Goal: Connect with others: Connect with others

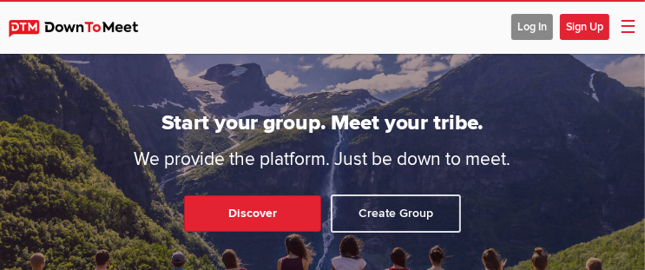
click at [568, 20] on span "Sign Up" at bounding box center [584, 27] width 49 height 26
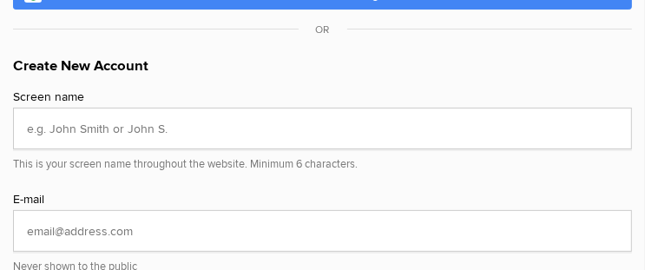
scroll to position [191, 0]
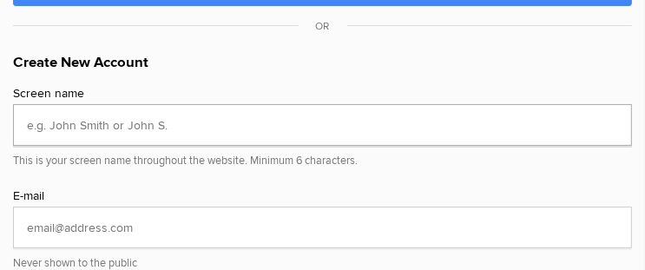
click at [111, 124] on input "text" at bounding box center [322, 125] width 619 height 42
type input "Beverly"
click at [56, 217] on input "email" at bounding box center [322, 228] width 619 height 42
type input "bbvought@gmail.com"
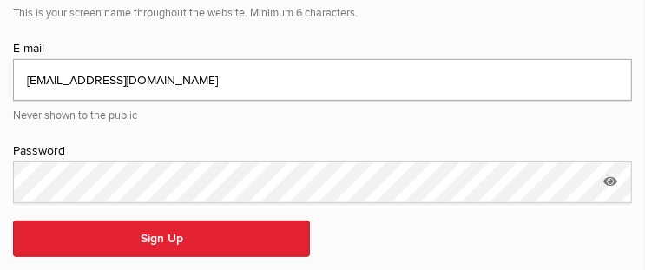
scroll to position [340, 0]
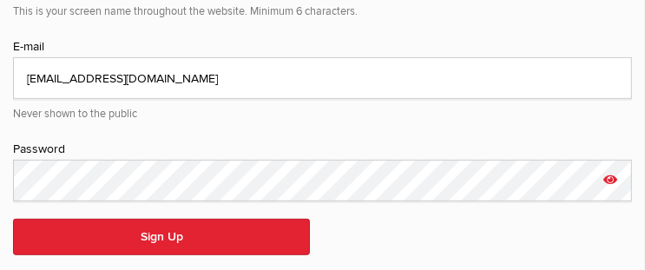
click at [608, 177] on icon at bounding box center [610, 180] width 26 height 40
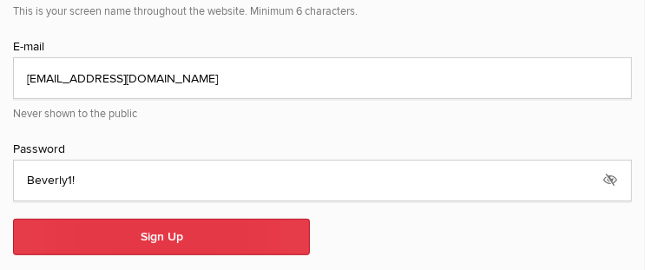
click at [252, 224] on button "Sign Up" at bounding box center [161, 237] width 297 height 36
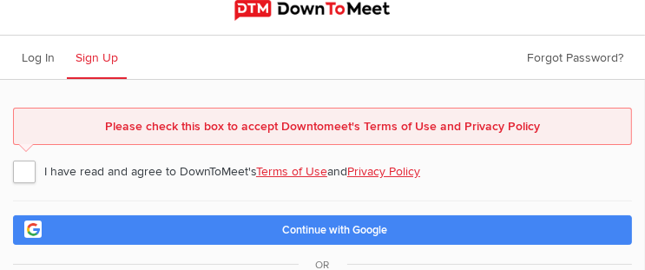
scroll to position [6, 0]
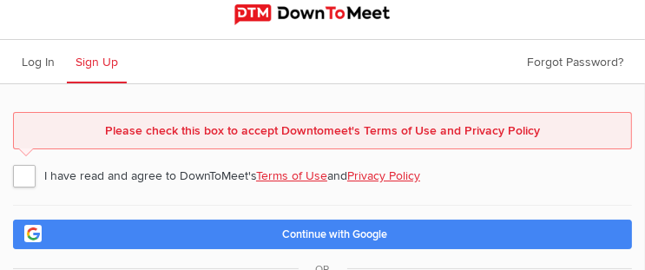
click at [30, 174] on span "I have read and agree to DownToMeet's Terms of Use and Privacy Policy" at bounding box center [225, 175] width 424 height 31
click at [13, 160] on input "I have read and agree to DownToMeet's Terms of Use and Privacy Policy" at bounding box center [12, 159] width 1 height 1
checkbox input "true"
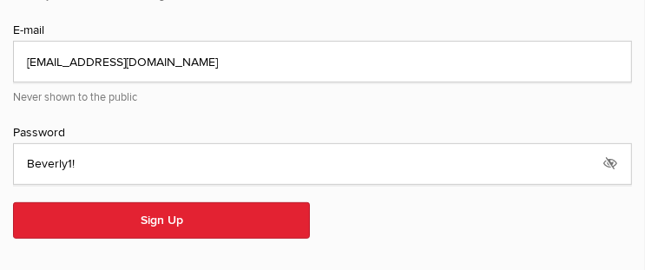
scroll to position [359, 0]
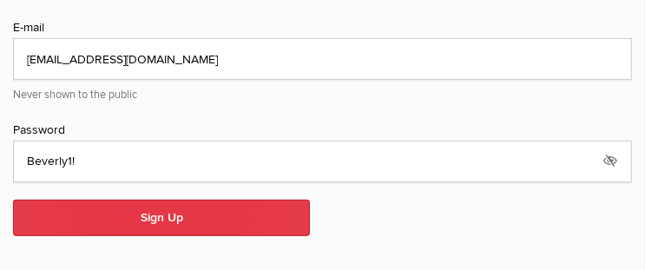
click at [235, 215] on button "Sign Up" at bounding box center [161, 218] width 297 height 36
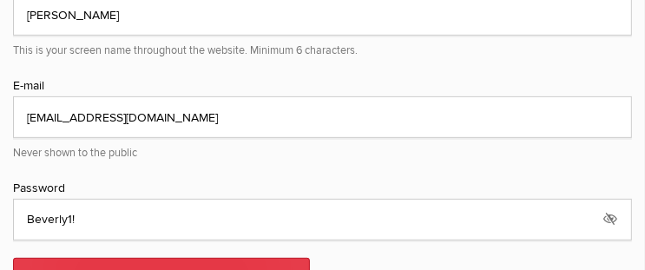
scroll to position [418, 0]
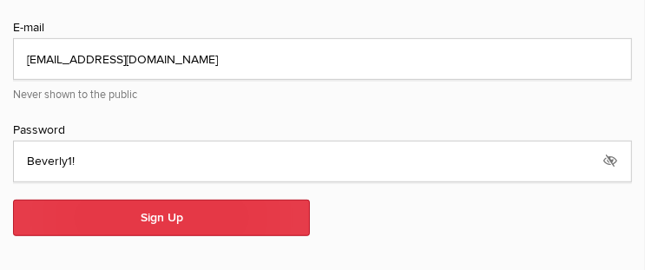
click at [210, 208] on button "Sign Up" at bounding box center [161, 218] width 297 height 36
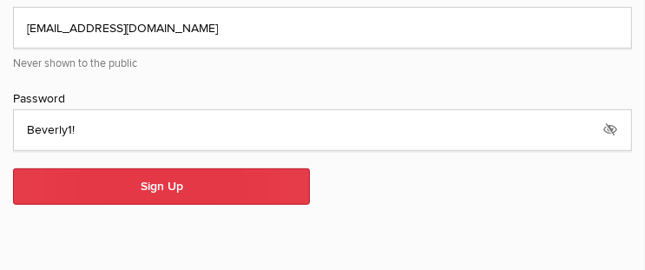
scroll to position [445, 0]
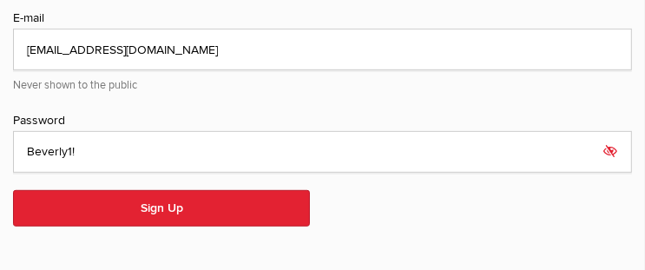
click at [612, 145] on icon at bounding box center [610, 151] width 26 height 40
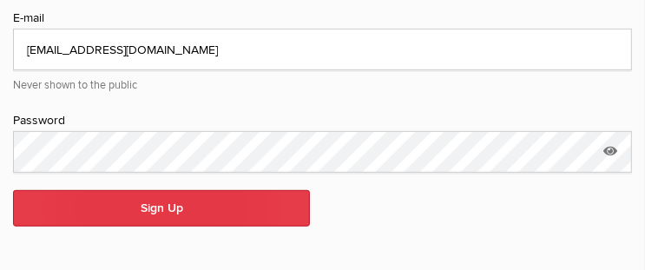
click at [164, 203] on button "Sign Up" at bounding box center [161, 208] width 297 height 36
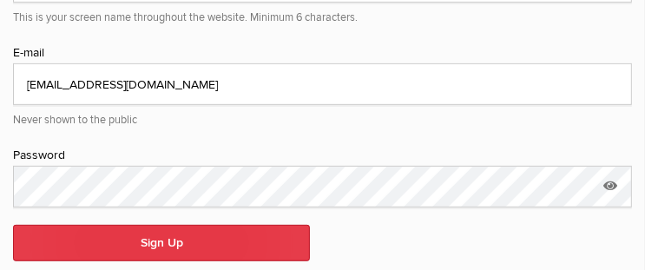
scroll to position [440, 0]
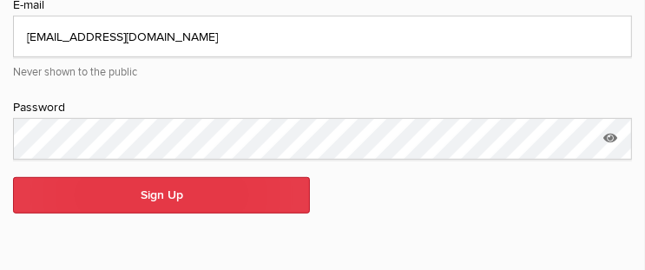
click at [178, 177] on button "Sign Up" at bounding box center [161, 195] width 297 height 36
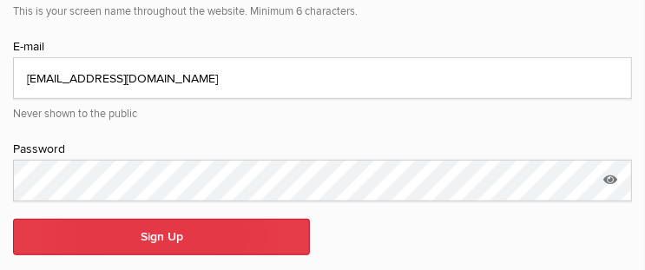
scroll to position [422, 0]
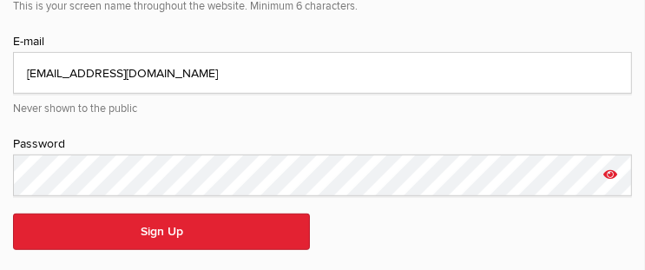
click at [615, 168] on icon at bounding box center [610, 175] width 26 height 40
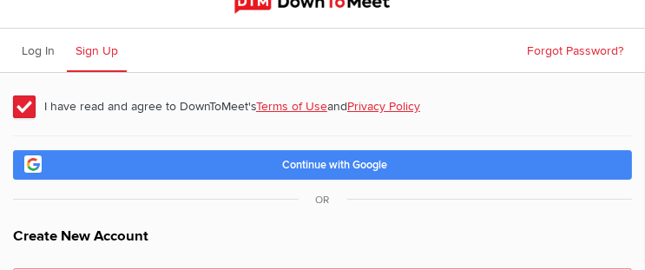
scroll to position [16, 0]
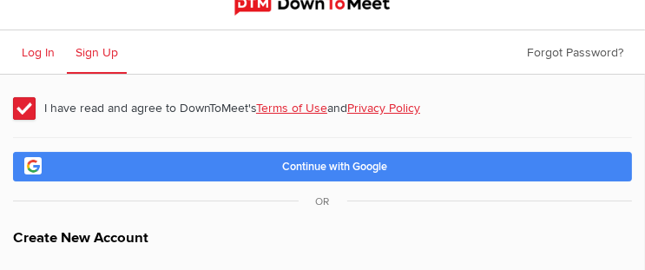
click at [48, 48] on span "Log In" at bounding box center [38, 52] width 33 height 15
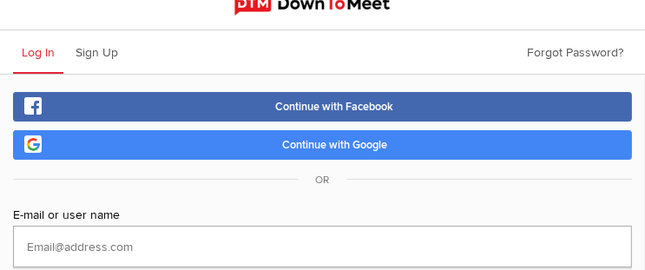
click at [55, 246] on input "text" at bounding box center [322, 247] width 619 height 42
type input "bbvought@gmail.com"
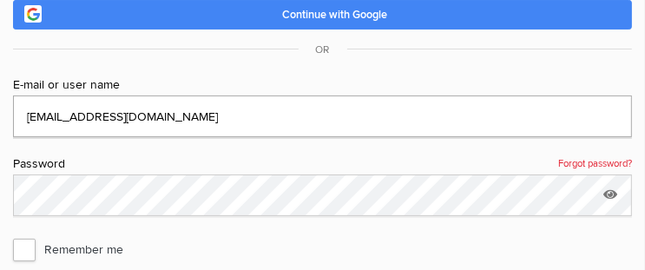
scroll to position [162, 0]
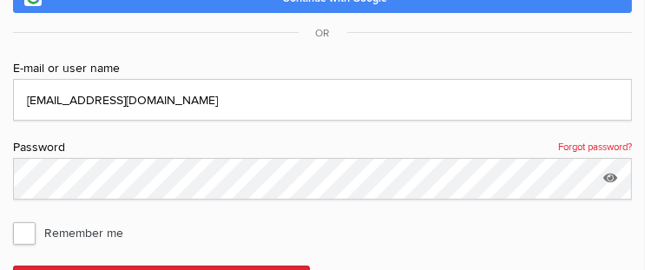
click at [23, 230] on span "Remember me" at bounding box center [77, 232] width 128 height 31
click at [13, 217] on input "Remember me" at bounding box center [12, 216] width 1 height 1
checkbox input "true"
click at [610, 174] on icon at bounding box center [610, 178] width 26 height 40
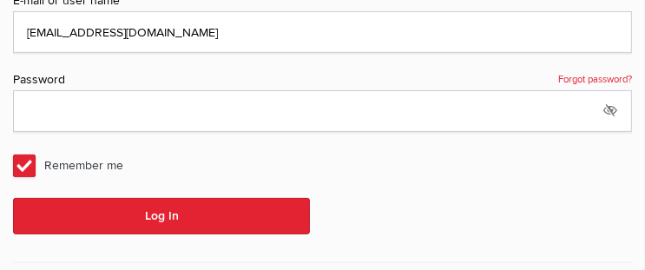
scroll to position [232, 0]
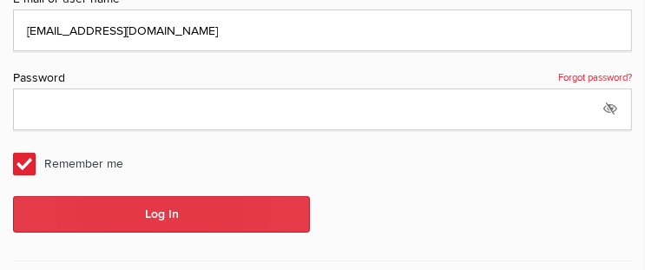
click at [201, 212] on button "Log In" at bounding box center [161, 214] width 297 height 36
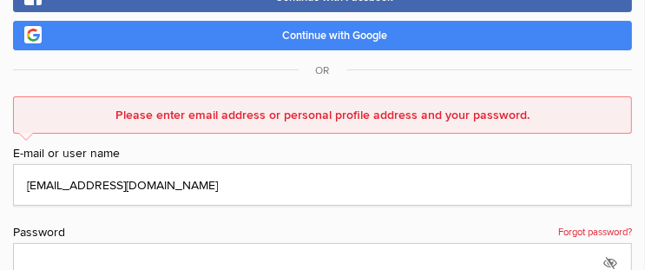
scroll to position [135, 0]
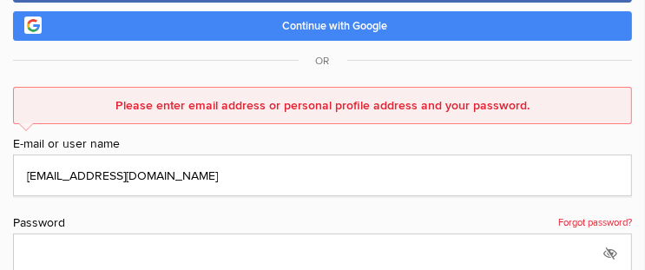
click at [599, 214] on link "Forgot password?" at bounding box center [595, 223] width 74 height 19
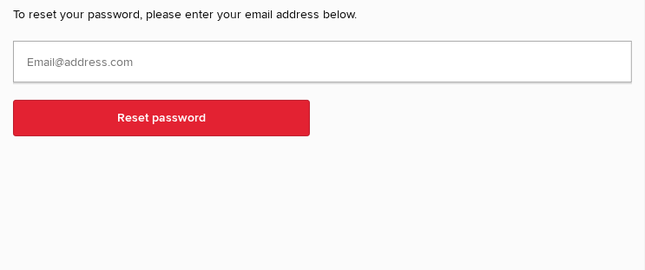
click at [69, 60] on input "text" at bounding box center [322, 62] width 619 height 42
type input "bbvought@gmail.com"
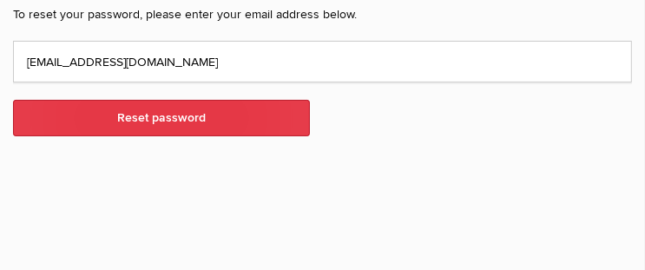
click at [132, 110] on button "Reset password" at bounding box center [161, 118] width 297 height 36
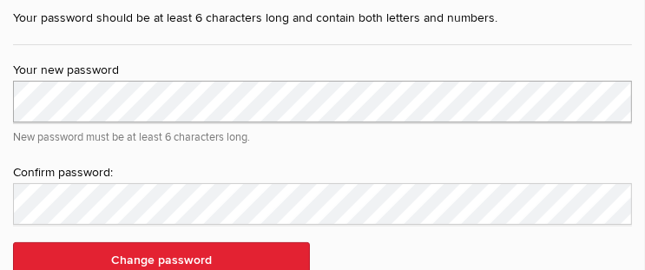
scroll to position [107, 0]
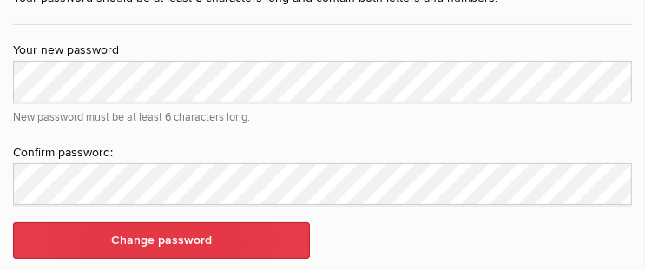
click at [137, 231] on button "Change password" at bounding box center [161, 240] width 297 height 36
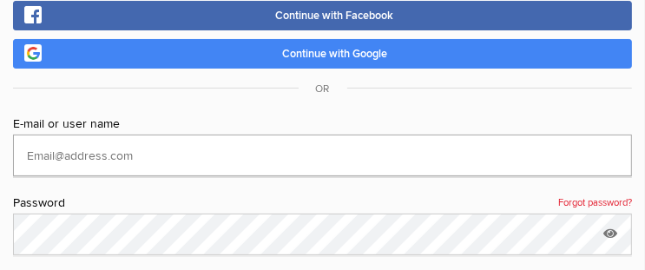
click at [77, 152] on input "text" at bounding box center [322, 156] width 619 height 42
type input "bbvought@gmail.com"
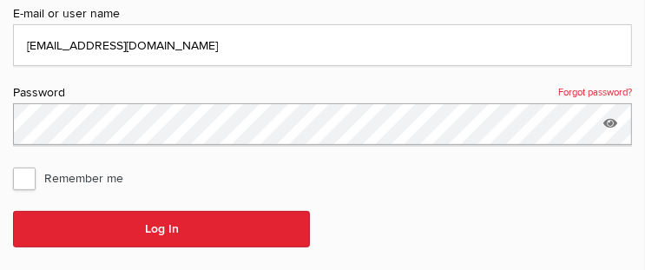
scroll to position [227, 0]
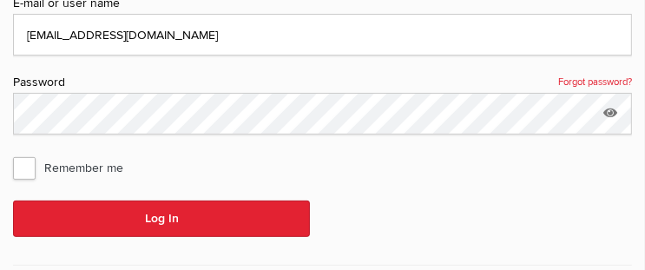
click at [29, 167] on span "Remember me" at bounding box center [77, 167] width 128 height 31
click at [13, 152] on input "Remember me" at bounding box center [12, 151] width 1 height 1
checkbox input "true"
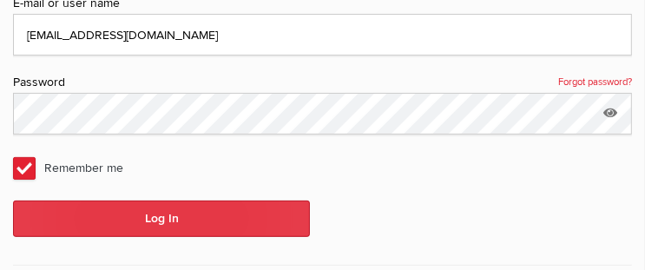
click at [145, 214] on button "Log In" at bounding box center [161, 219] width 297 height 36
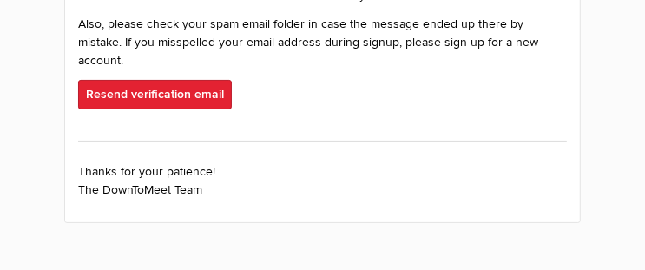
scroll to position [122, 0]
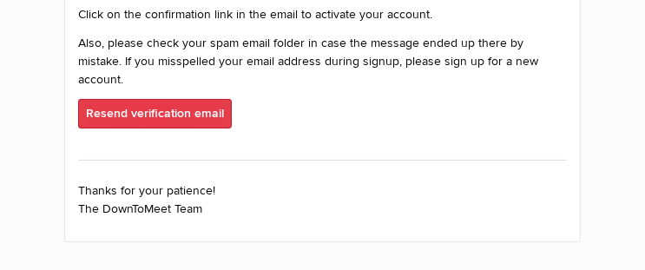
click at [173, 99] on button "Resend verification email" at bounding box center [155, 114] width 154 height 30
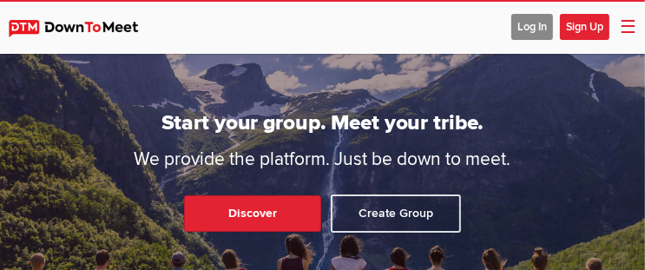
click at [529, 23] on span "Log In" at bounding box center [532, 27] width 42 height 26
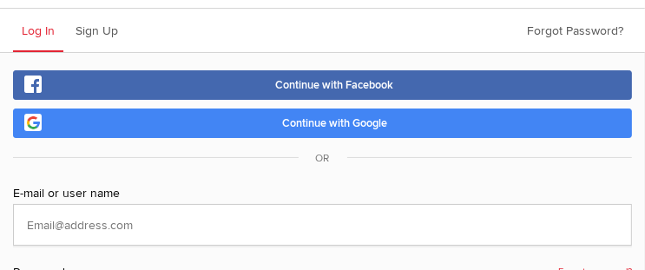
scroll to position [83, 0]
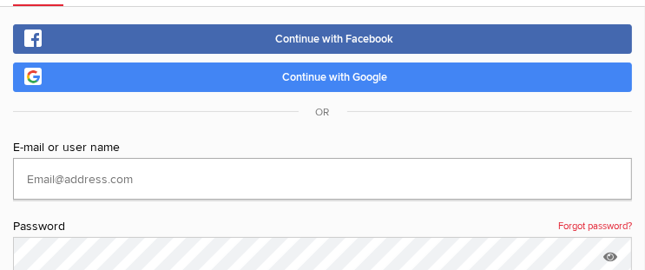
click at [70, 173] on input "text" at bounding box center [322, 179] width 619 height 42
type input "bbvought@gmail.com"
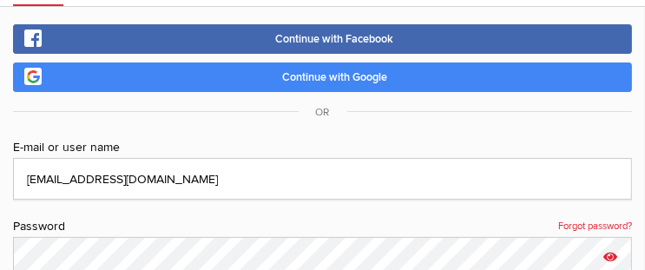
click at [611, 253] on icon at bounding box center [610, 257] width 26 height 40
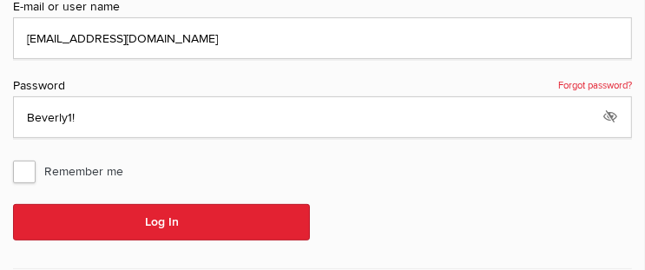
scroll to position [225, 0]
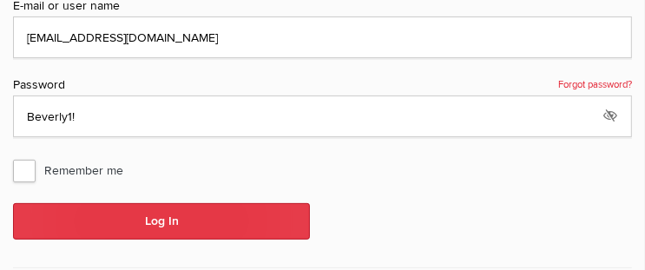
click at [206, 214] on button "Log In" at bounding box center [161, 221] width 297 height 36
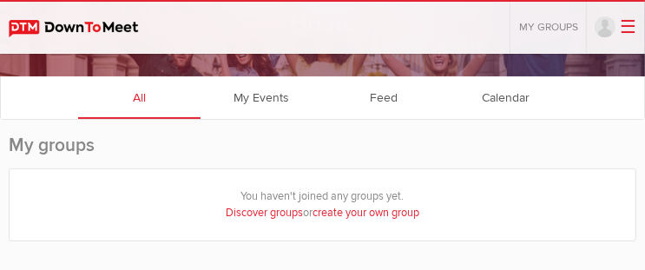
scroll to position [85, 0]
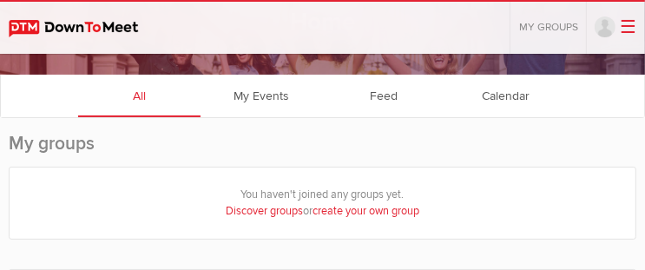
click at [265, 205] on link "Discover groups" at bounding box center [264, 211] width 77 height 14
select select "null"
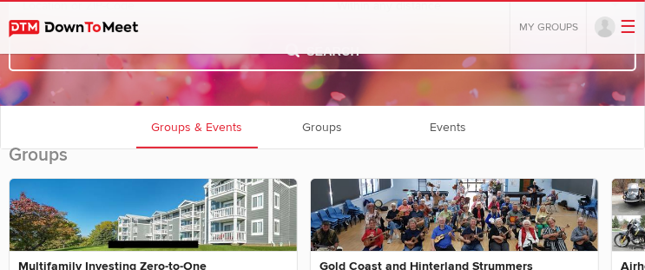
scroll to position [227, 0]
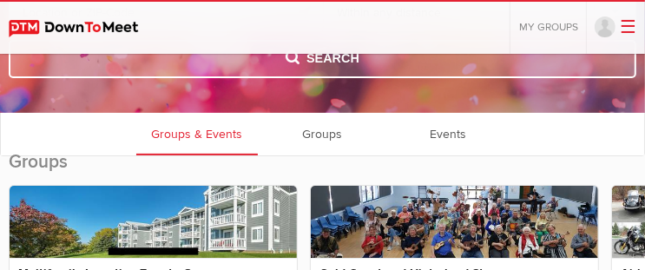
click at [340, 60] on span "Search" at bounding box center [323, 58] width 74 height 19
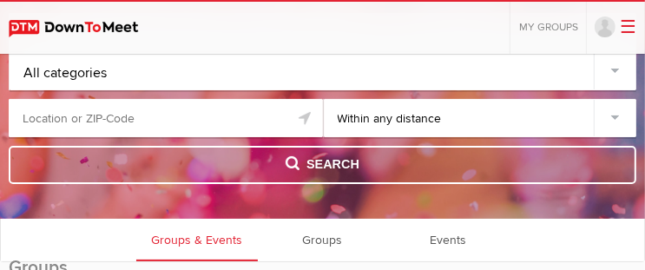
scroll to position [119, 0]
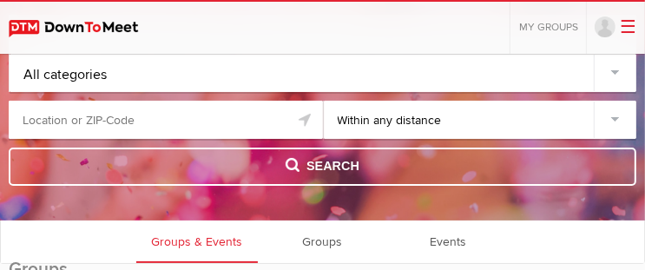
click at [121, 114] on input "text" at bounding box center [166, 120] width 314 height 38
type input "Clayton, NC 27520, USA"
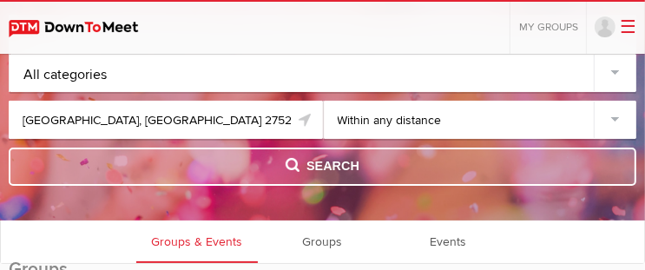
click at [311, 167] on span "Search" at bounding box center [323, 166] width 74 height 19
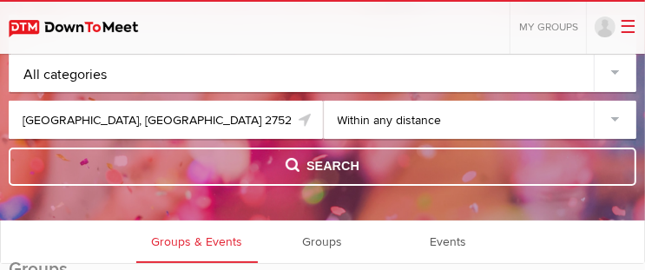
click at [615, 114] on select "Within 10 miles Within 25 miles Within 50 miles Within 100 miles Within any dis…" at bounding box center [480, 120] width 313 height 38
select select "25"
click at [324, 101] on select "Within 10 miles Within 25 miles Within 50 miles Within 100 miles Within any dis…" at bounding box center [480, 120] width 313 height 38
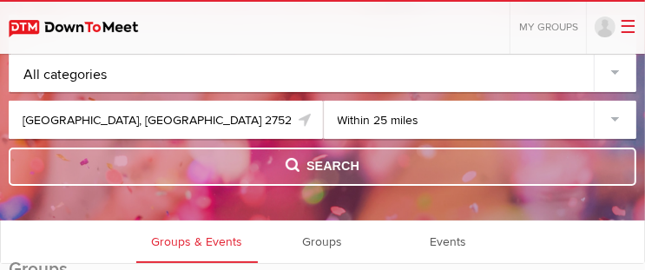
click at [365, 154] on button "Search" at bounding box center [323, 167] width 628 height 38
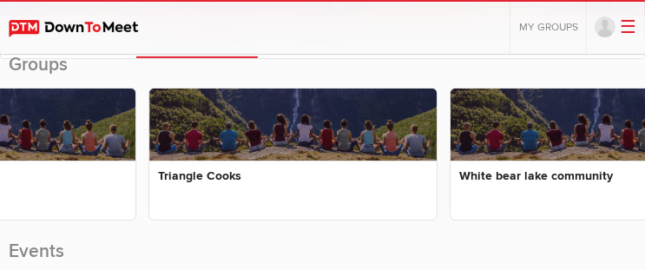
scroll to position [0, 2874]
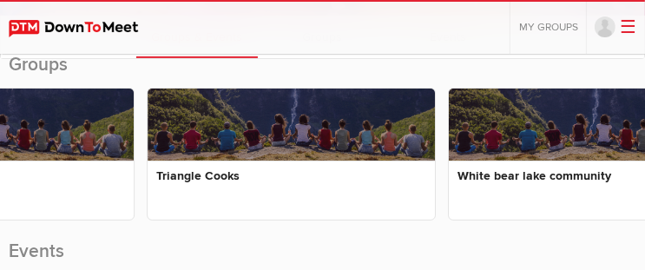
drag, startPoint x: 562, startPoint y: 240, endPoint x: 575, endPoint y: 240, distance: 13.0
click at [575, 238] on div "Groups Raleigh Riders 13 Riders 29 events What we're about To become a member, …" at bounding box center [323, 144] width 628 height 187
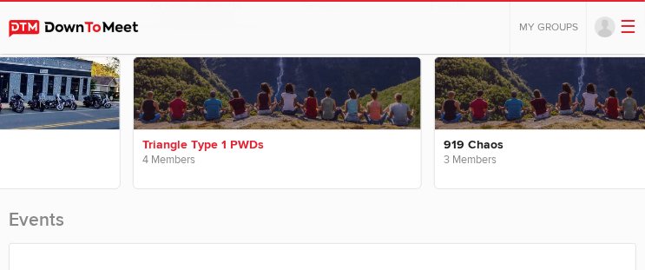
scroll to position [0, 476]
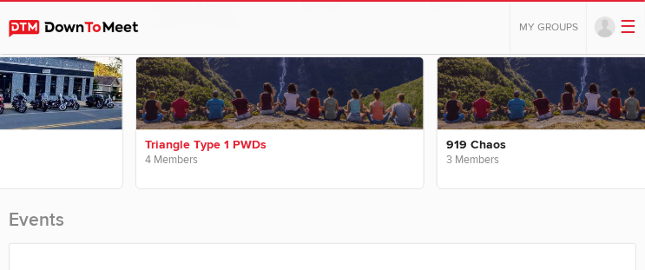
click at [201, 158] on span "4 Members 1 event" at bounding box center [280, 162] width 270 height 20
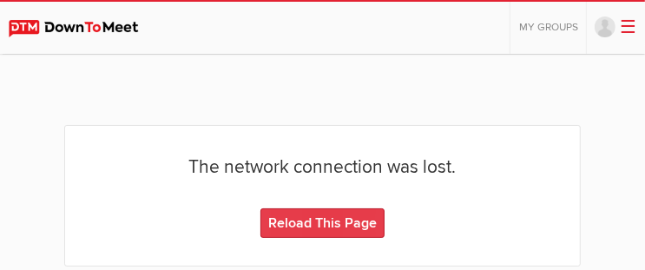
click at [289, 214] on link "Reload This Page" at bounding box center [322, 223] width 124 height 30
click at [303, 218] on link "Reload This Page" at bounding box center [322, 223] width 124 height 30
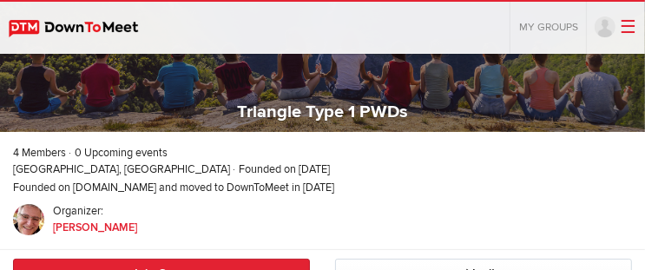
scroll to position [76, 0]
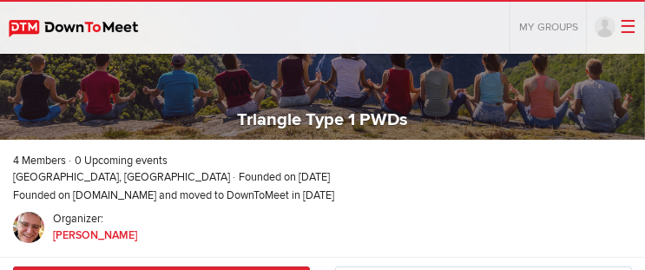
select select "null"
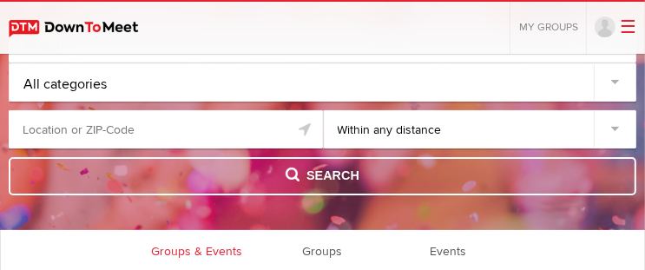
scroll to position [111, 0]
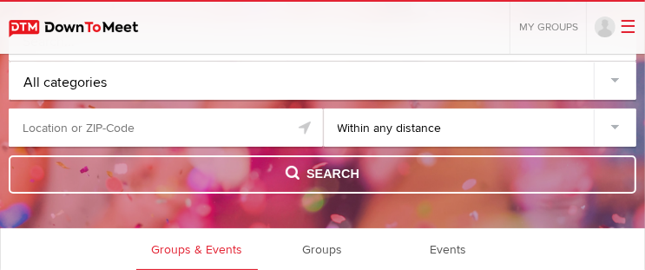
click at [56, 128] on input "text" at bounding box center [166, 128] width 314 height 38
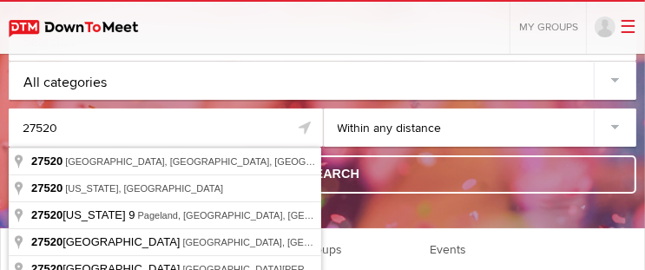
type input "27520"
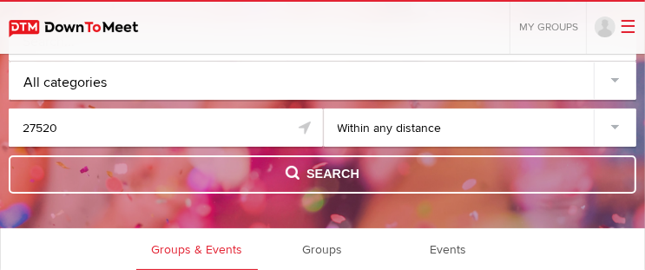
click at [613, 121] on select "Within 10 miles Within 25 miles Within 50 miles Within 100 miles Within any dis…" at bounding box center [480, 128] width 313 height 38
select select "50"
click at [324, 109] on select "Within 10 miles Within 25 miles Within 50 miles Within 100 miles Within any dis…" at bounding box center [480, 128] width 313 height 38
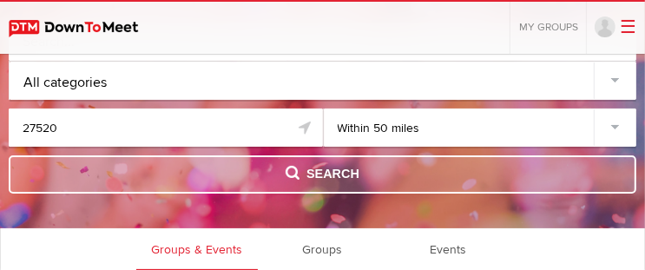
click at [286, 172] on span "Search" at bounding box center [323, 174] width 74 height 19
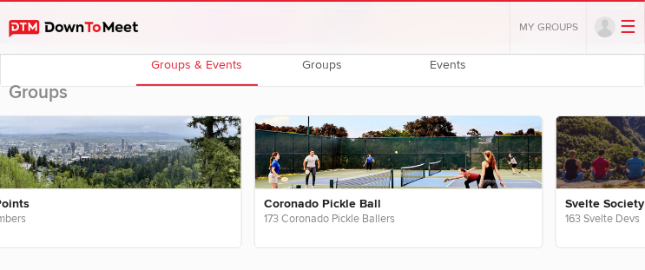
scroll to position [0, 744]
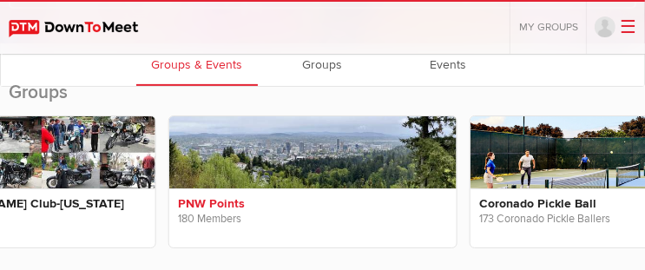
click at [251, 161] on link at bounding box center [312, 152] width 287 height 72
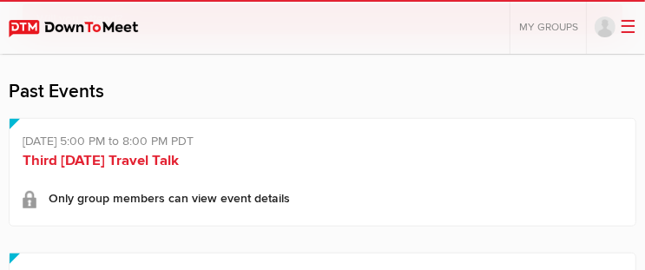
scroll to position [706, 0]
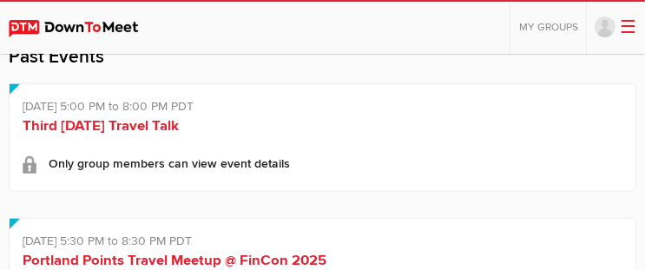
select select "null"
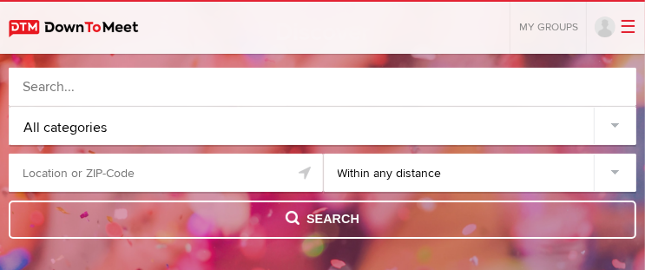
scroll to position [41, 0]
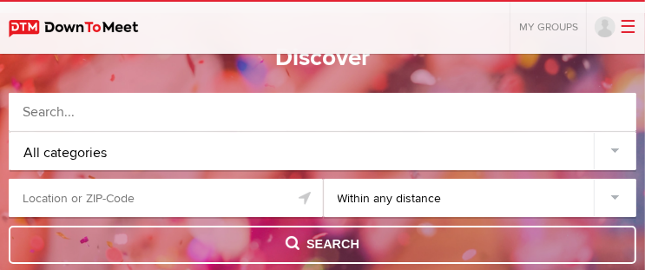
click at [614, 149] on div "All categories" at bounding box center [323, 151] width 627 height 38
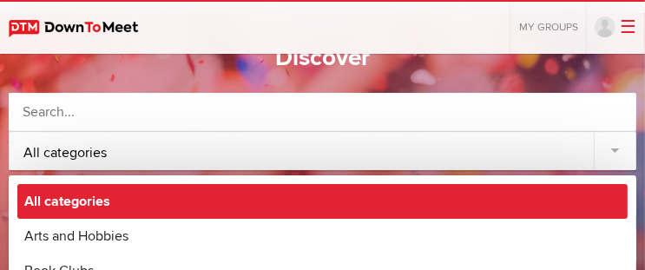
click at [169, 192] on link "All categories" at bounding box center [322, 201] width 610 height 35
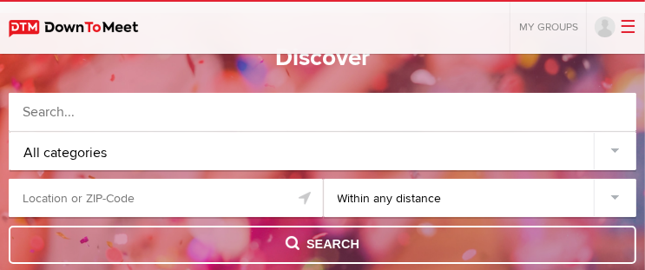
click at [208, 192] on input "text" at bounding box center [166, 198] width 314 height 38
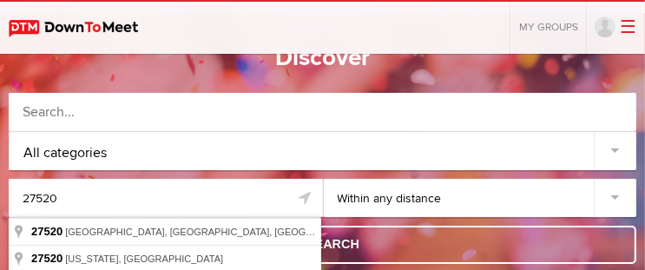
click at [251, 195] on input "27520" at bounding box center [166, 198] width 314 height 38
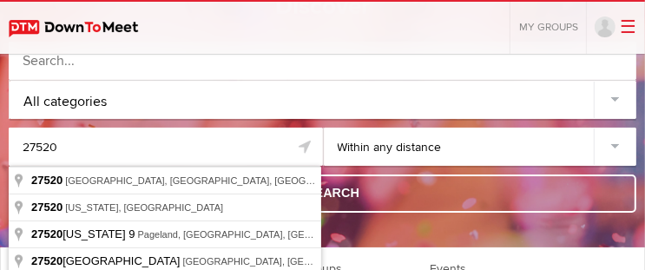
scroll to position [94, 0]
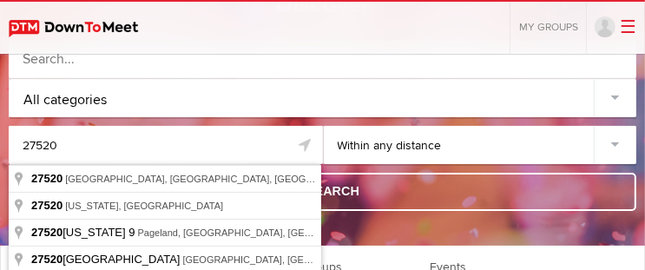
type input "27520"
click at [618, 139] on select "Within 10 miles Within 25 miles Within 50 miles Within 100 miles Within any dis…" at bounding box center [480, 145] width 313 height 38
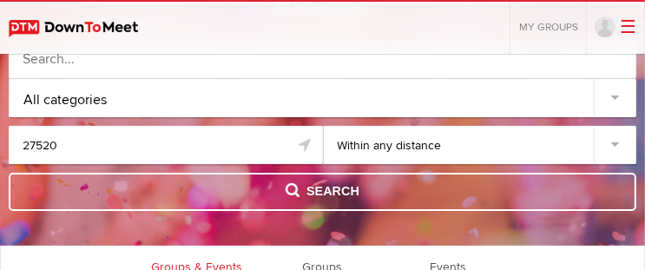
select select "100"
click at [324, 126] on select "Within 10 miles Within 25 miles Within 50 miles Within 100 miles Within any dis…" at bounding box center [480, 145] width 313 height 38
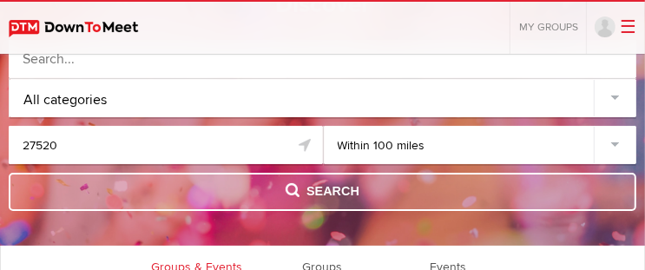
click at [376, 186] on button "Search" at bounding box center [323, 192] width 628 height 38
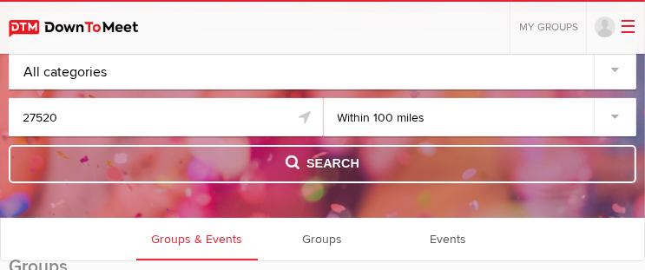
scroll to position [120, 0]
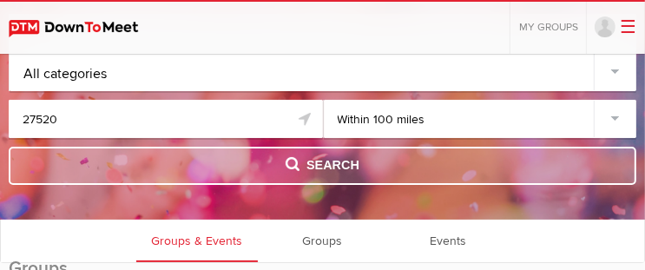
click at [409, 156] on button "Search" at bounding box center [323, 166] width 628 height 38
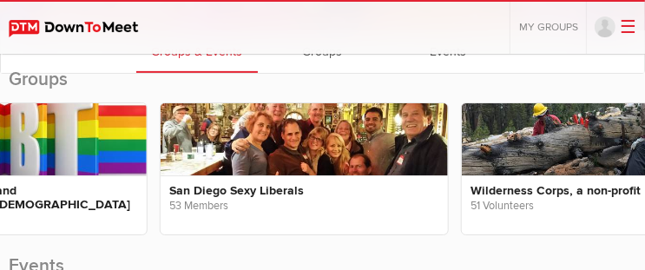
scroll to position [0, 10423]
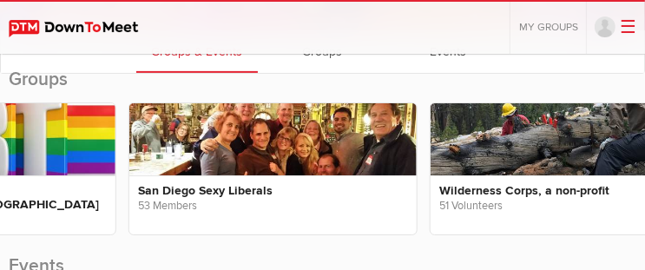
drag, startPoint x: 328, startPoint y: 157, endPoint x: 317, endPoint y: 155, distance: 11.4
click at [328, 157] on link at bounding box center [272, 139] width 287 height 72
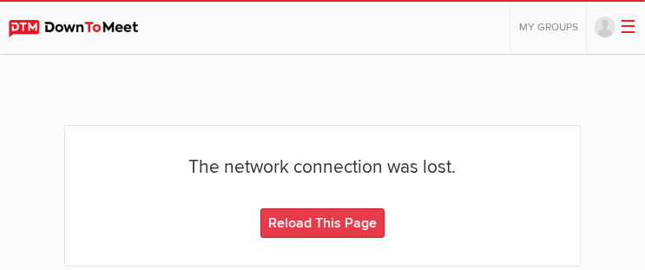
click at [287, 214] on link "Reload This Page" at bounding box center [322, 223] width 124 height 30
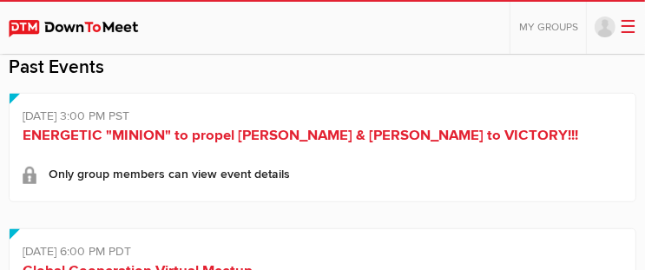
scroll to position [648, 0]
